Goal: Transaction & Acquisition: Subscribe to service/newsletter

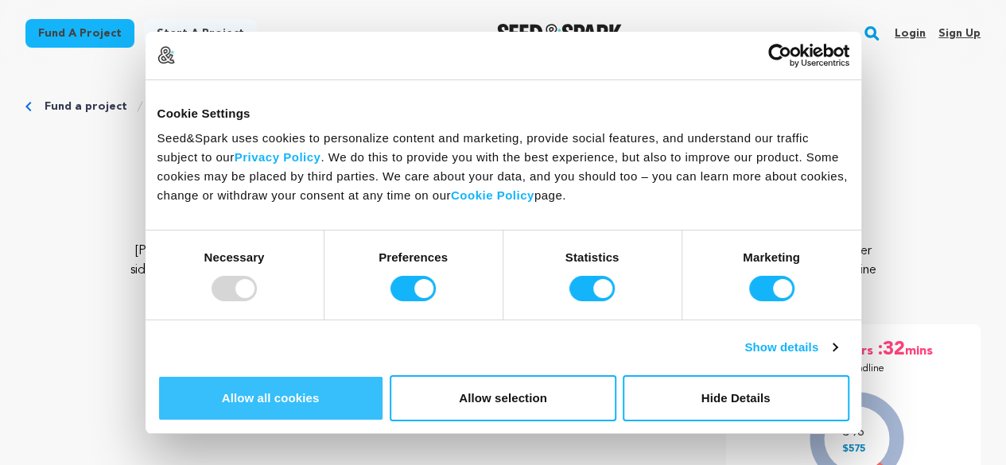
click at [384, 375] on button "Allow all cookies" at bounding box center [270, 398] width 227 height 46
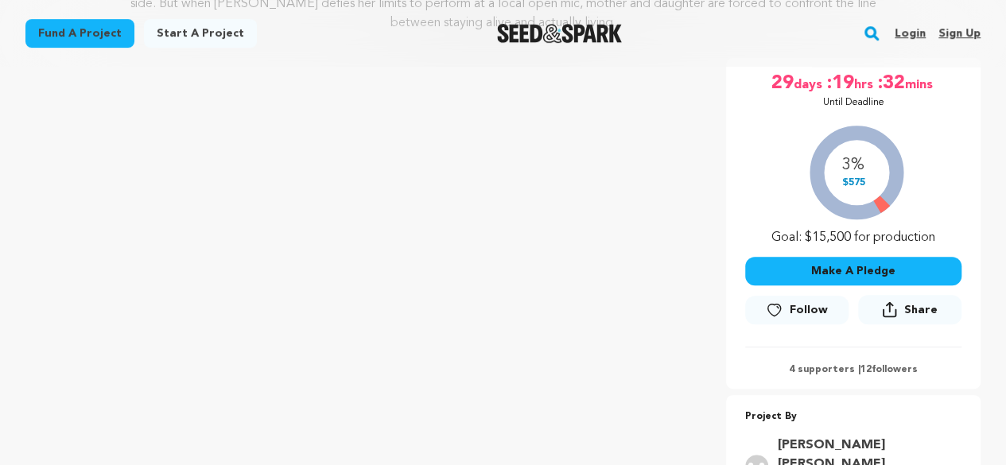
scroll to position [264, 0]
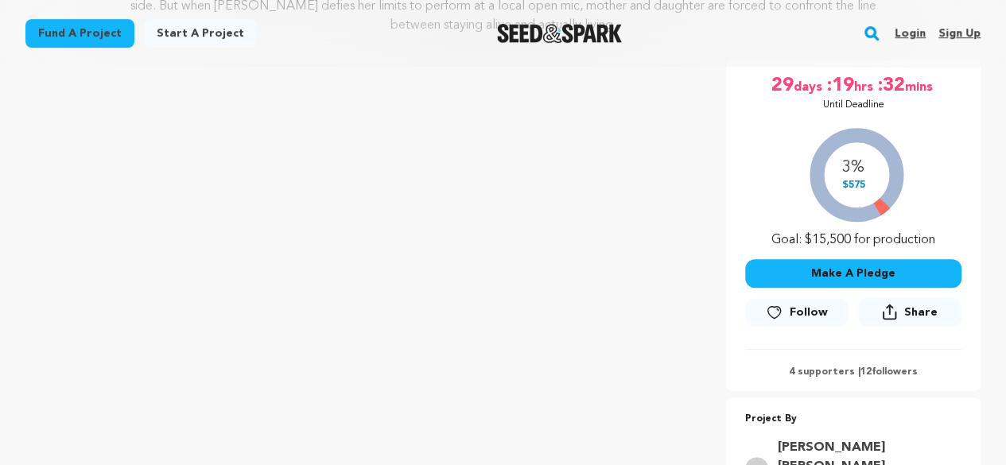
click at [773, 314] on icon at bounding box center [773, 312] width 17 height 16
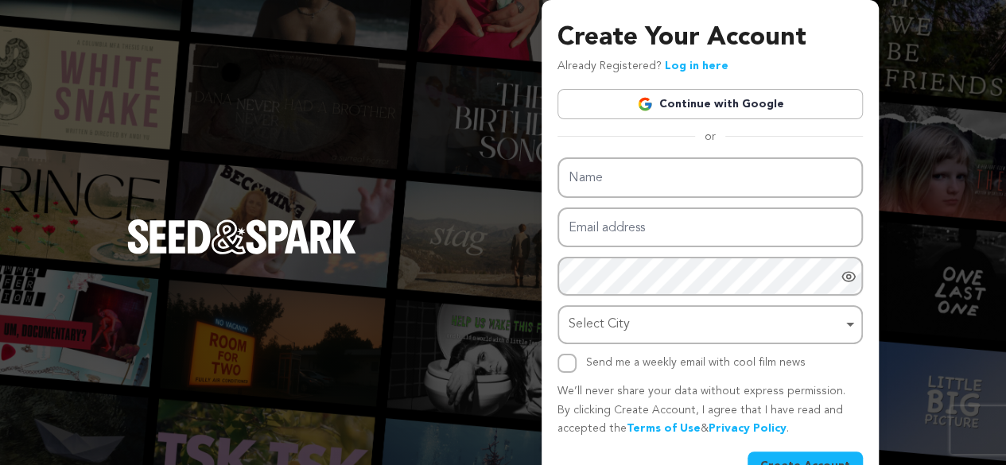
click at [729, 104] on link "Continue with Google" at bounding box center [709, 104] width 305 height 30
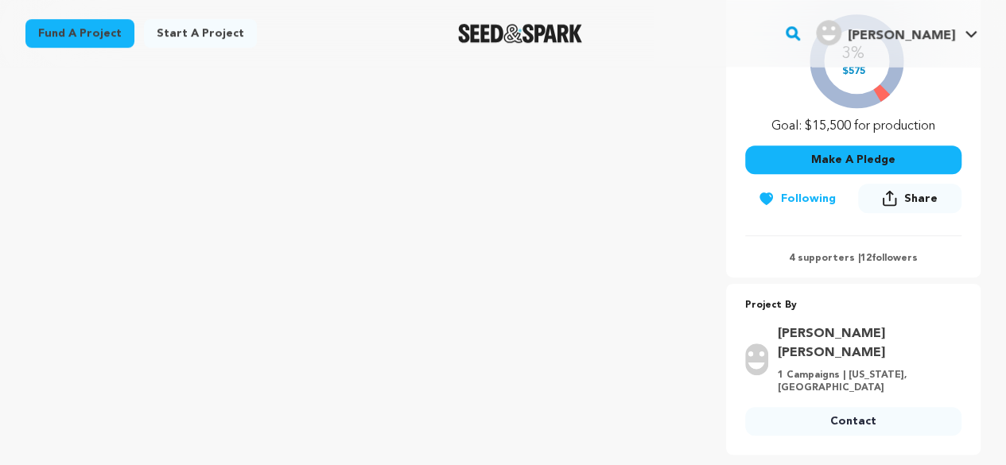
scroll to position [375, 0]
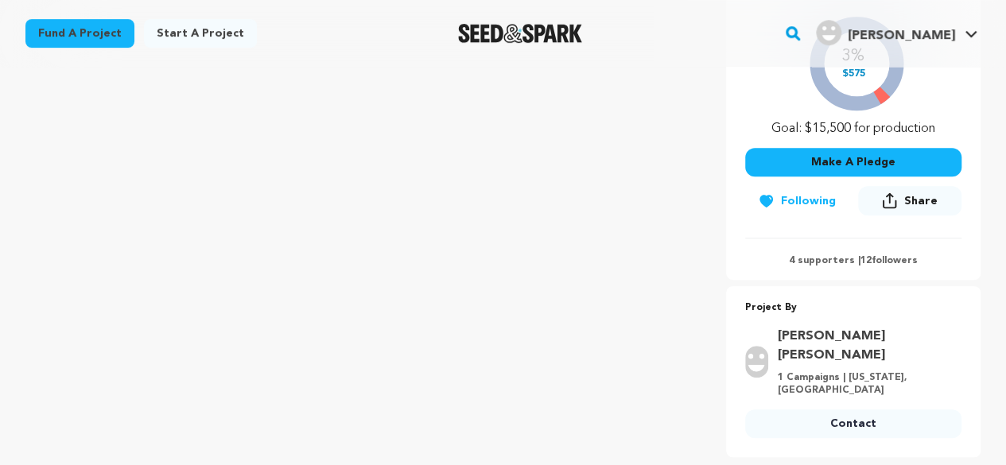
click at [897, 200] on icon at bounding box center [889, 200] width 15 height 17
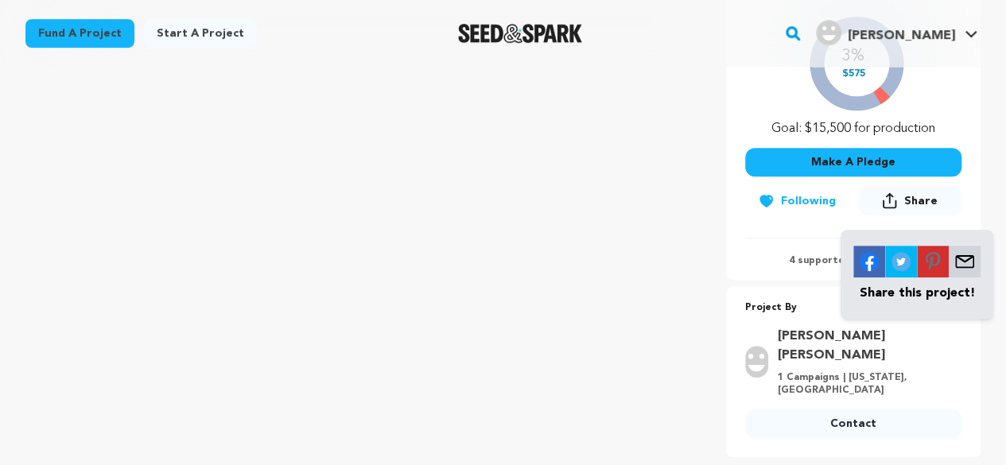
click at [724, 238] on div "Symptoms of a Life Los Angeles, California | Film Short Drama Project By Shankm…" at bounding box center [502, 203] width 955 height 508
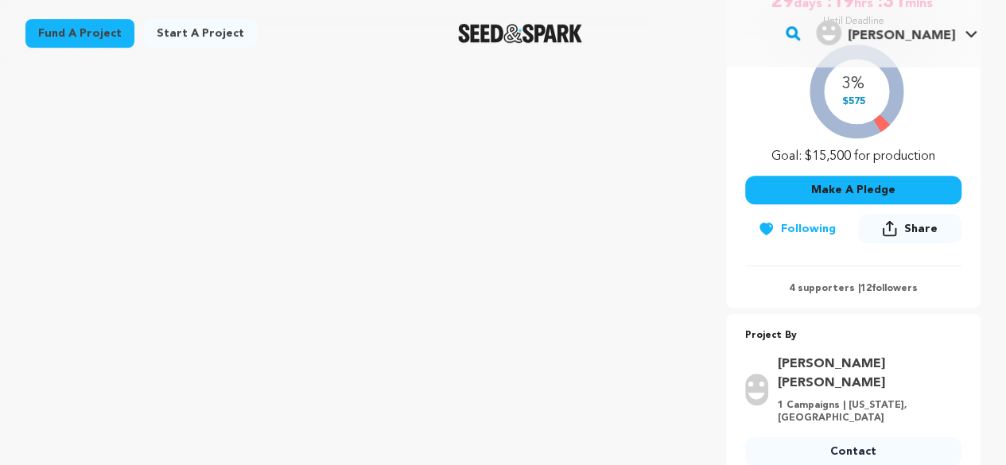
scroll to position [336, 0]
